Goal: Check status: Check status

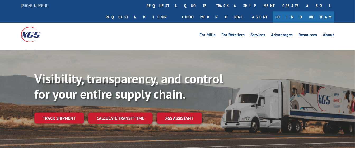
click at [212, 4] on link "track a shipment" at bounding box center [245, 5] width 66 height 11
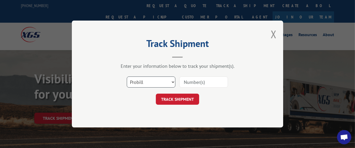
scroll to position [1638, 0]
click at [198, 81] on input at bounding box center [203, 82] width 49 height 11
type input "17562559"
click button "TRACK SHIPMENT" at bounding box center [177, 99] width 43 height 11
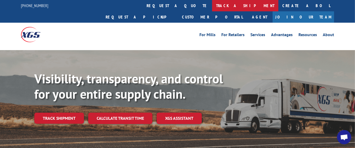
scroll to position [1638, 0]
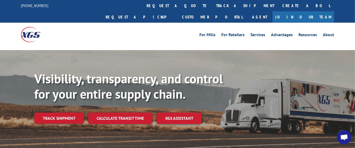
click at [317, 11] on link "Join Our Team" at bounding box center [302, 16] width 61 height 11
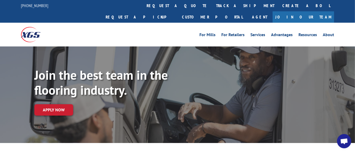
scroll to position [1634, 0]
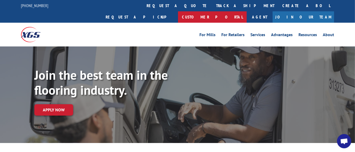
click at [246, 11] on link "Customer Portal" at bounding box center [212, 16] width 69 height 11
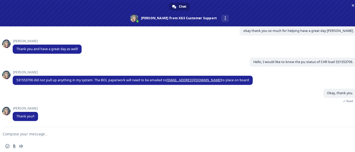
type textarea "Hey I need to get a pro reconsigned"
